Goal: Task Accomplishment & Management: Manage account settings

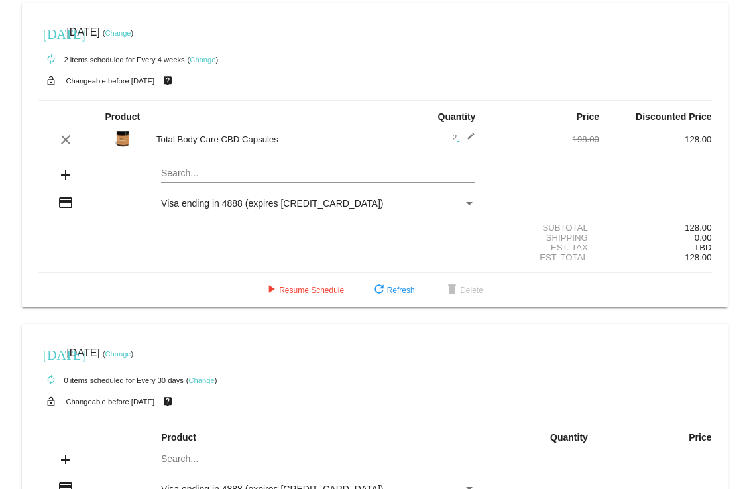
click at [202, 58] on link "Change" at bounding box center [202, 60] width 26 height 8
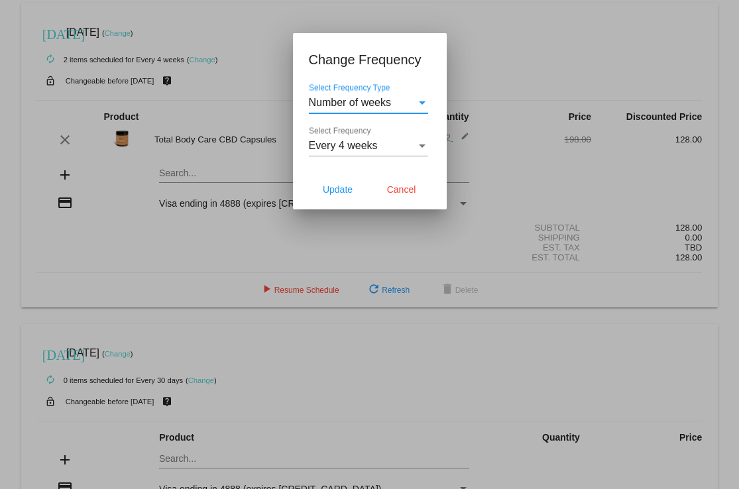
click at [416, 144] on div "Select Frequency" at bounding box center [422, 146] width 12 height 12
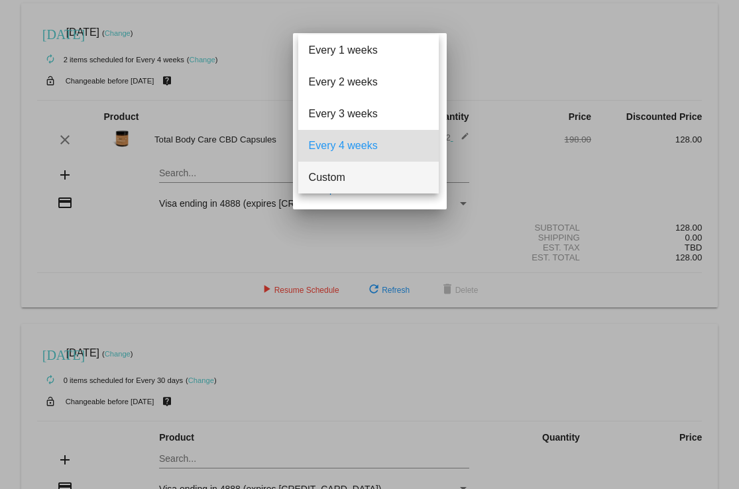
click at [354, 174] on span "Custom" at bounding box center [368, 178] width 119 height 32
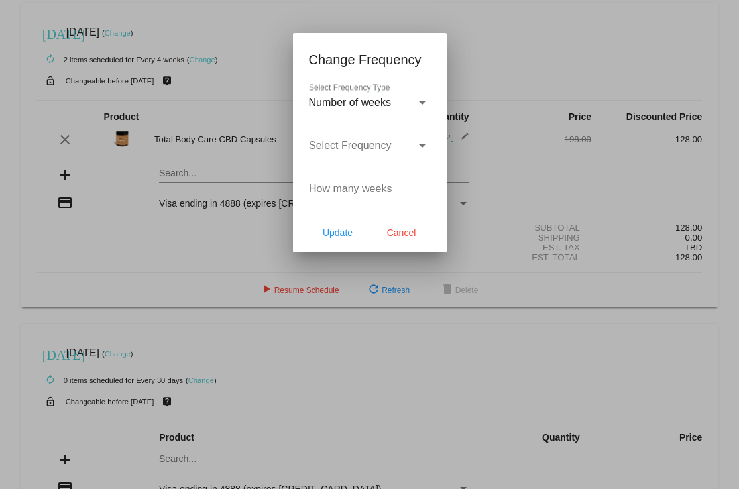
click at [416, 95] on div "Number of weeks Select Frequency Type" at bounding box center [368, 98] width 119 height 30
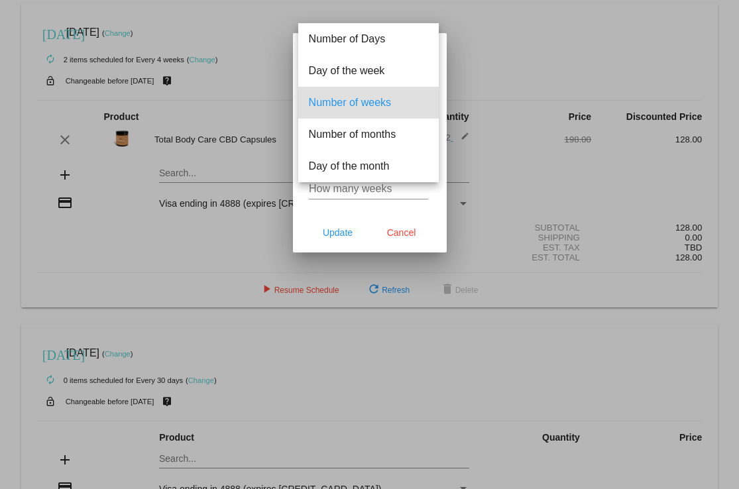
click at [395, 101] on span "Number of weeks" at bounding box center [368, 103] width 119 height 32
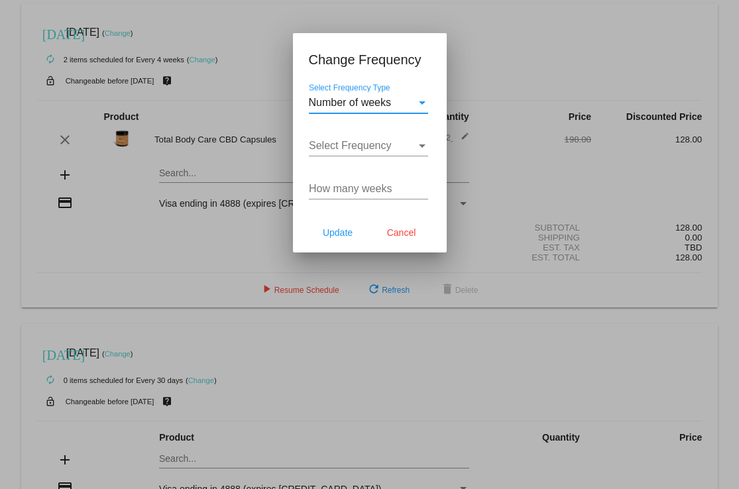
click at [407, 146] on div "Select Frequency" at bounding box center [362, 146] width 107 height 12
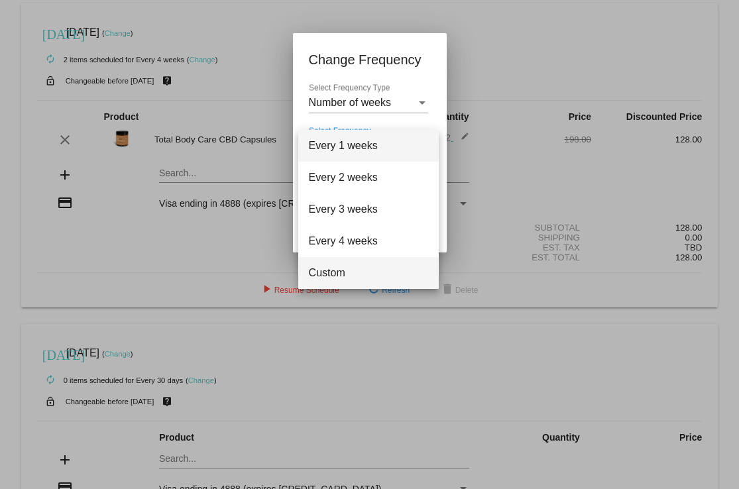
click at [354, 270] on span "Custom" at bounding box center [368, 273] width 119 height 32
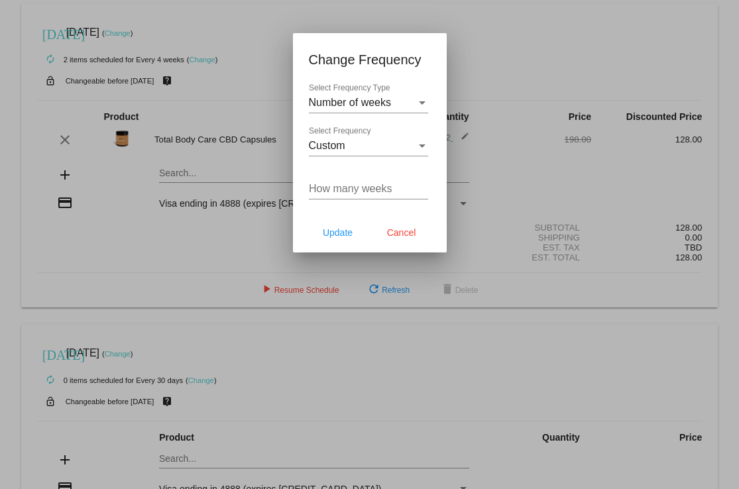
click at [378, 194] on div "How many weeks" at bounding box center [368, 185] width 119 height 30
type input "5"
click at [423, 142] on div "Select Frequency" at bounding box center [422, 146] width 12 height 12
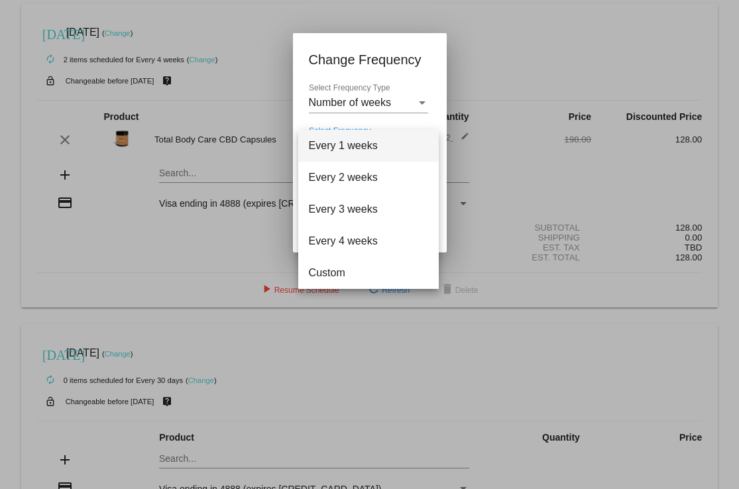
click at [423, 142] on span "Every 1 weeks" at bounding box center [368, 146] width 119 height 32
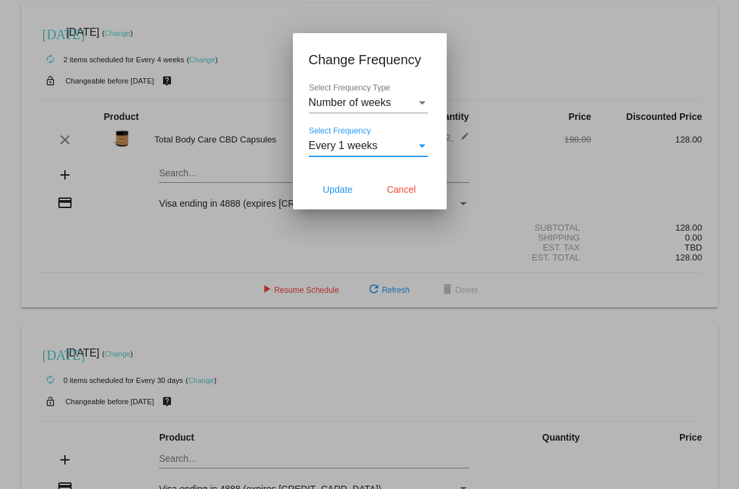
click at [421, 142] on div "Select Frequency" at bounding box center [422, 146] width 12 height 12
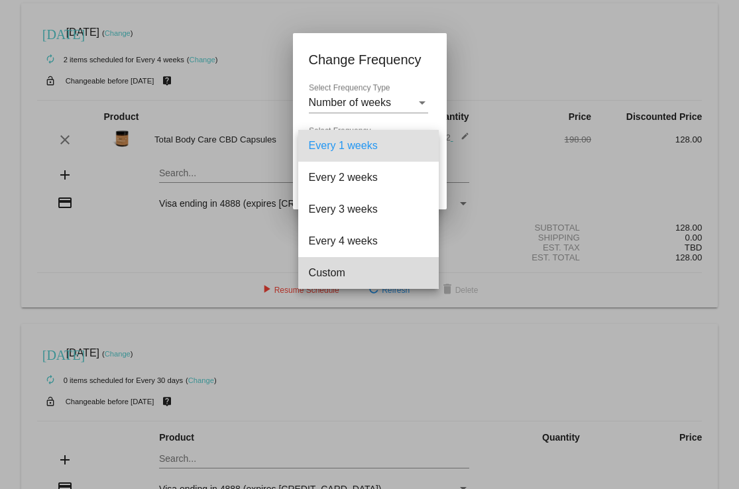
click at [336, 270] on span "Custom" at bounding box center [368, 273] width 119 height 32
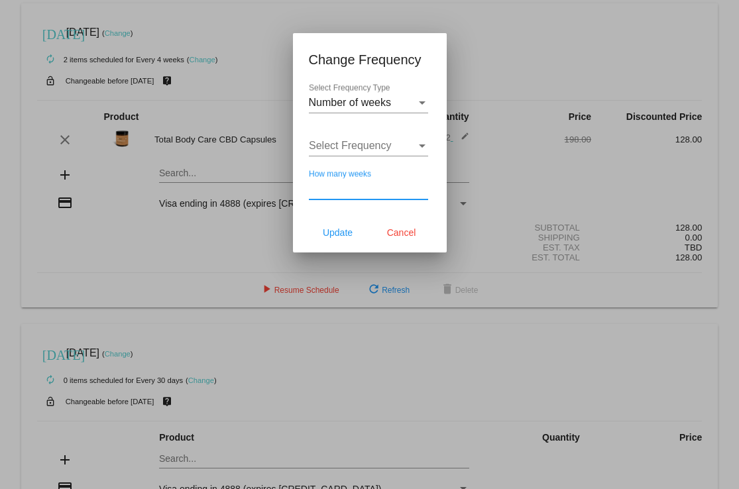
click at [368, 190] on input "How many weeks" at bounding box center [368, 189] width 119 height 12
click at [425, 186] on input "1" at bounding box center [368, 189] width 119 height 12
click at [423, 184] on input "2" at bounding box center [368, 189] width 119 height 12
click at [423, 184] on input "3" at bounding box center [368, 189] width 119 height 12
click at [423, 184] on input "4" at bounding box center [368, 189] width 119 height 12
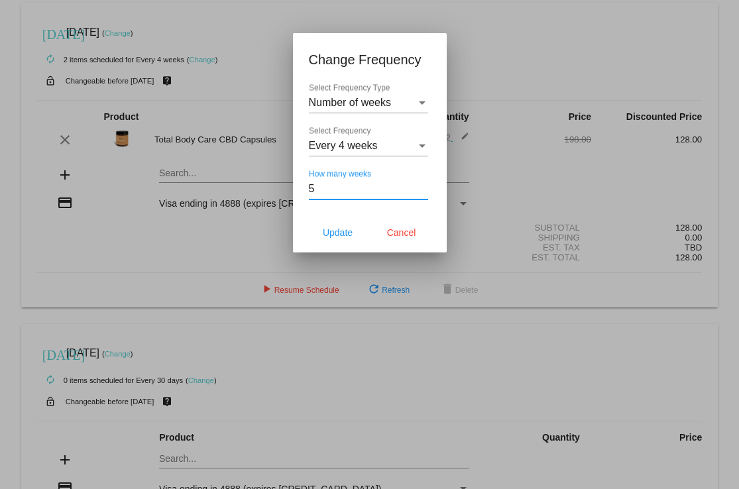
type input "5"
click at [423, 184] on input "5" at bounding box center [368, 189] width 119 height 12
click at [358, 233] on button "Update" at bounding box center [338, 233] width 58 height 24
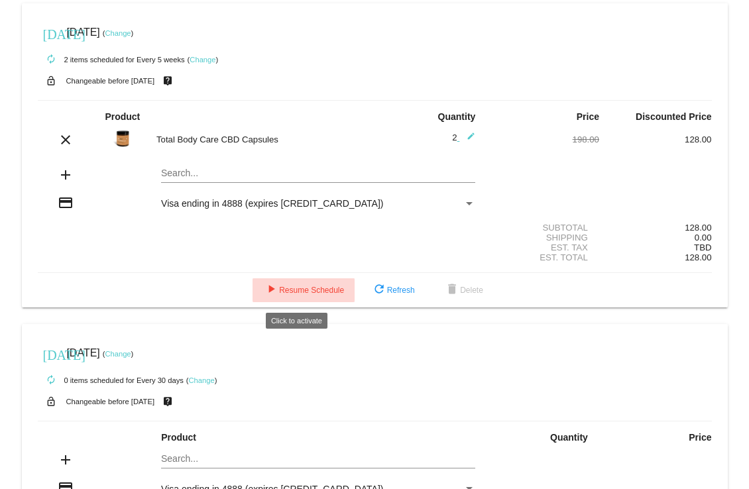
click at [304, 285] on button "play_arrow Resume Schedule" at bounding box center [303, 290] width 102 height 24
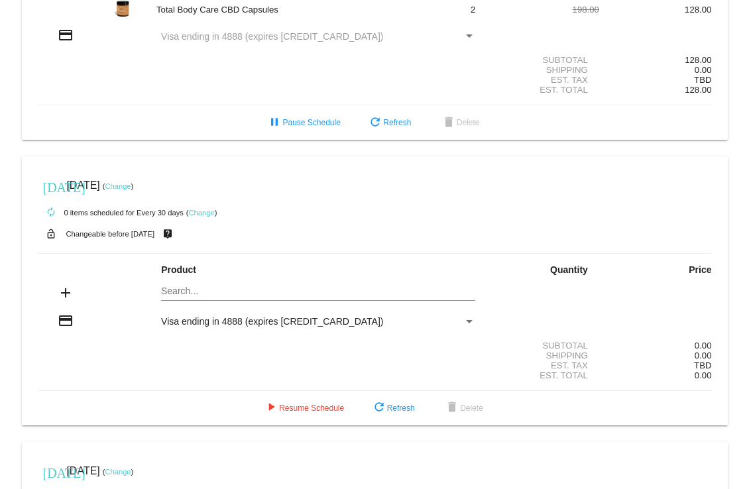
scroll to position [133, 0]
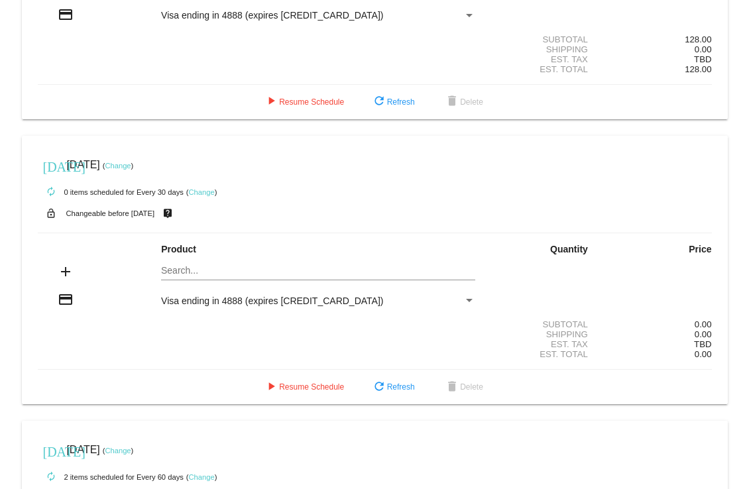
scroll to position [199, 0]
